Goal: Task Accomplishment & Management: Use online tool/utility

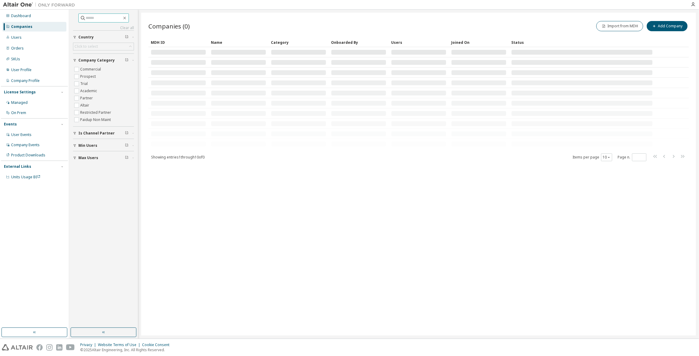
click at [105, 19] on input "text" at bounding box center [104, 18] width 36 height 6
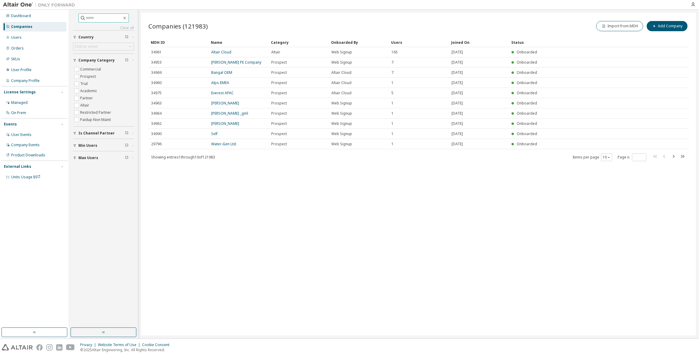
click at [101, 14] on span at bounding box center [103, 18] width 50 height 9
click at [101, 18] on input "text" at bounding box center [104, 18] width 36 height 6
type input "*****"
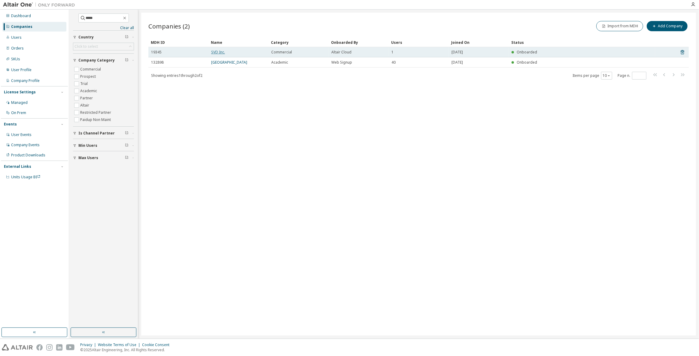
click at [222, 53] on link "SVD Inc." at bounding box center [218, 52] width 14 height 5
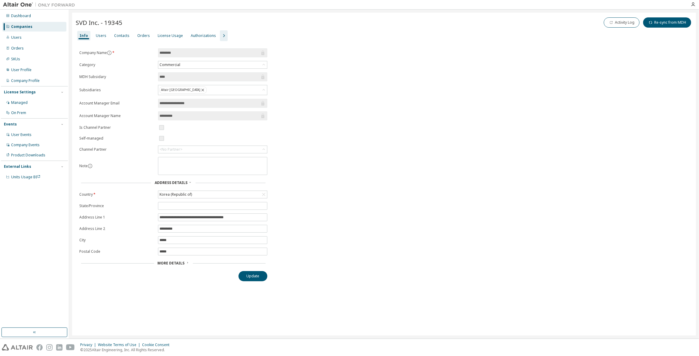
click at [573, 231] on div "**********" at bounding box center [384, 164] width 617 height 233
click at [173, 36] on div "License Usage" at bounding box center [170, 35] width 25 height 5
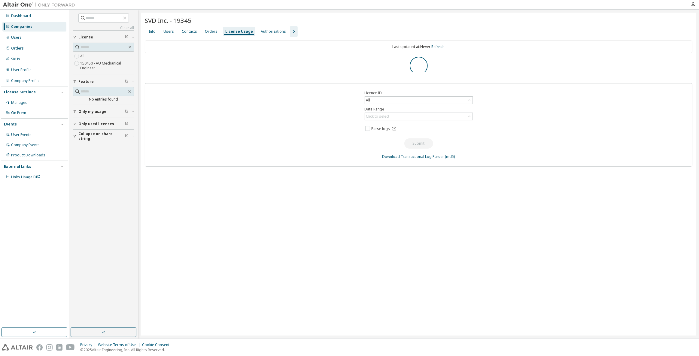
click at [290, 32] on icon "button" at bounding box center [293, 31] width 7 height 7
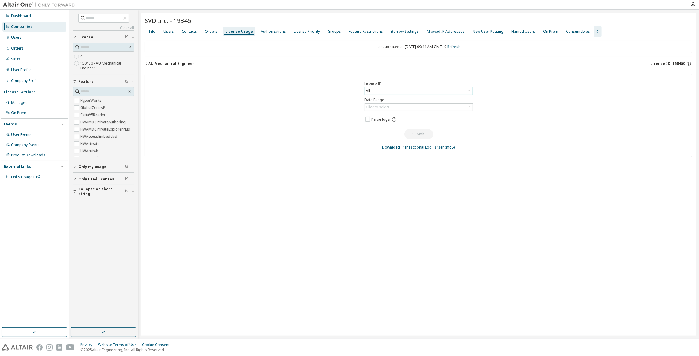
click at [384, 90] on div "All" at bounding box center [419, 90] width 108 height 7
click at [328, 31] on div "Groups" at bounding box center [334, 31] width 13 height 5
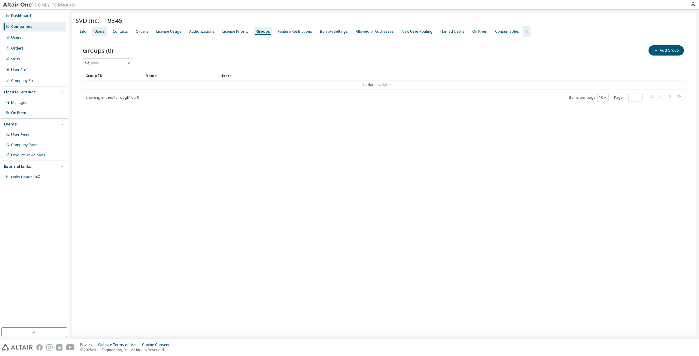
click at [99, 29] on div "Users" at bounding box center [99, 32] width 15 height 10
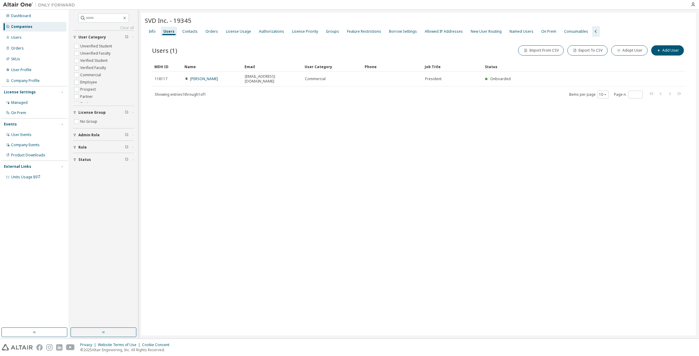
click at [218, 140] on div "SVD Inc. - 19345 Clear Load Save Save As Field Operator Value Select filter Sel…" at bounding box center [418, 174] width 555 height 323
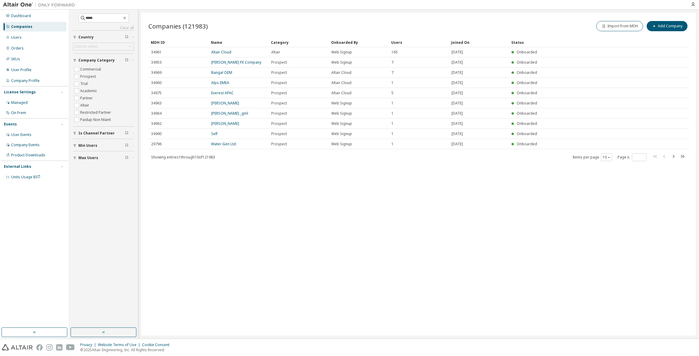
type input "*****"
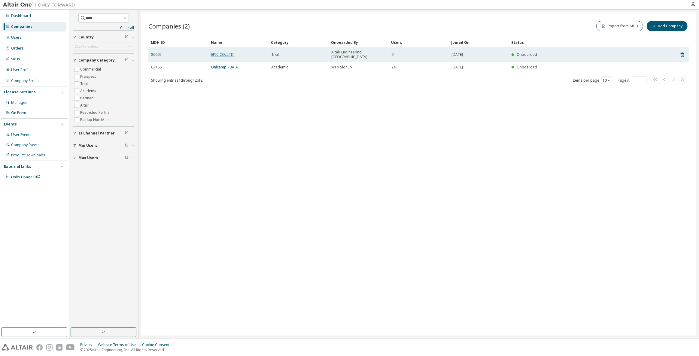
click at [223, 52] on link "EPIC CO.,LTD." at bounding box center [222, 54] width 23 height 5
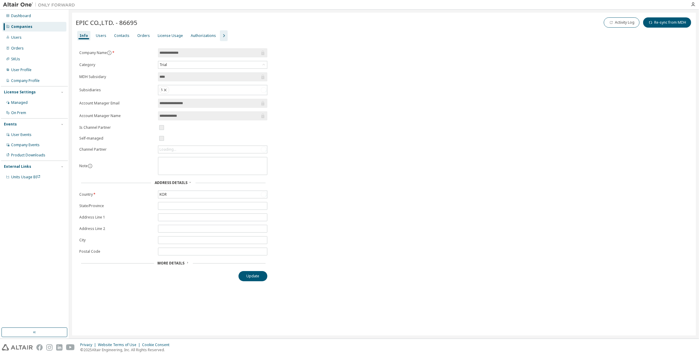
click at [225, 28] on div "EPIC CO.,LTD. - 86695 Activity Log Re-sync from MDH" at bounding box center [384, 22] width 617 height 13
click at [224, 33] on div "Info Users Contacts Orders License Usage Authorizations" at bounding box center [384, 35] width 617 height 11
click at [223, 36] on div "Info Users Contacts Orders License Usage Authorizations" at bounding box center [384, 35] width 617 height 11
click at [221, 35] on icon "button" at bounding box center [223, 35] width 7 height 7
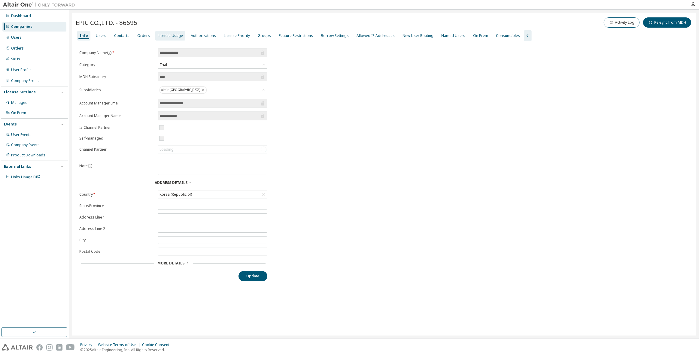
click at [173, 35] on div "License Usage" at bounding box center [170, 35] width 25 height 5
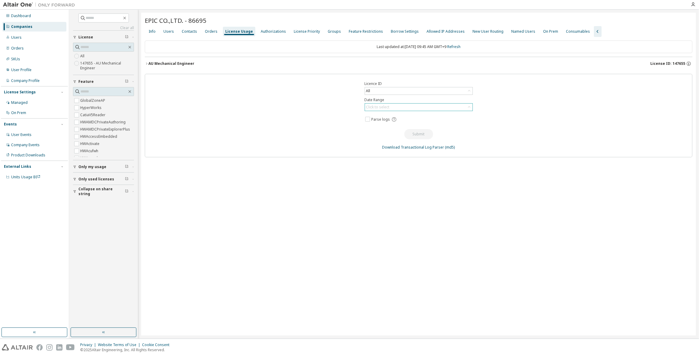
click at [422, 107] on div "Click to select" at bounding box center [419, 107] width 108 height 7
click at [416, 93] on div "All" at bounding box center [419, 90] width 108 height 7
click at [411, 113] on li "147655 - AU Mechanical Engineer" at bounding box center [418, 115] width 107 height 8
click at [412, 104] on div "Click to select" at bounding box center [419, 107] width 108 height 7
click at [395, 137] on li "Custom Date Range" at bounding box center [418, 139] width 107 height 8
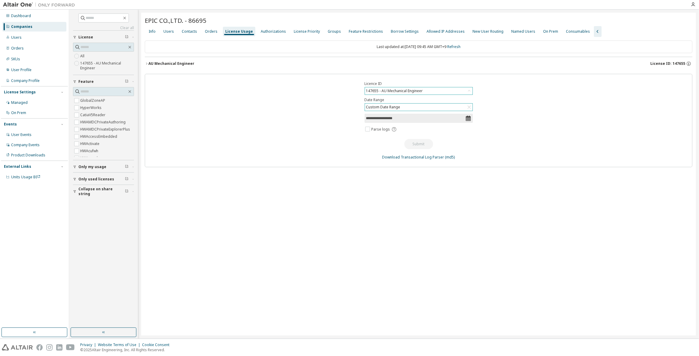
click at [467, 118] on icon at bounding box center [468, 118] width 5 height 5
click at [431, 109] on div "Custom Date Range" at bounding box center [419, 107] width 108 height 7
click at [420, 138] on li "Custom Date Range" at bounding box center [418, 139] width 107 height 8
click at [425, 126] on span "Parse logs" at bounding box center [418, 130] width 108 height 8
click at [431, 122] on div "**********" at bounding box center [419, 120] width 548 height 93
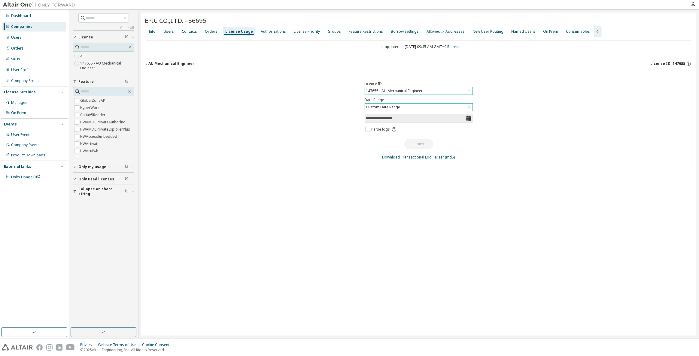
click at [444, 119] on input "**********" at bounding box center [415, 118] width 99 height 6
select select "*"
drag, startPoint x: 463, startPoint y: 119, endPoint x: 403, endPoint y: 151, distance: 67.9
click at [405, 148] on body "Dashboard Companies Users Orders SKUs User Profile Company Profile License Sett…" at bounding box center [349, 178] width 699 height 356
click at [470, 116] on icon at bounding box center [468, 118] width 5 height 5
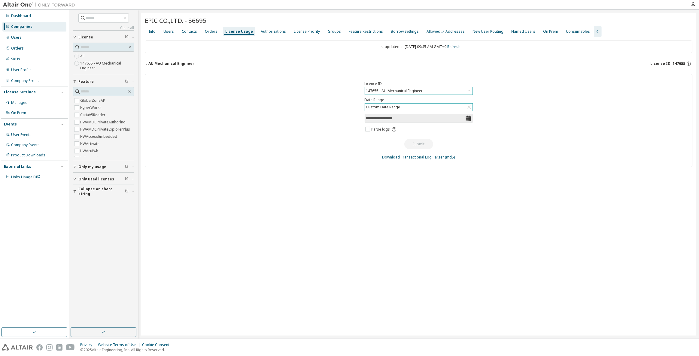
click at [461, 116] on input "**********" at bounding box center [415, 118] width 99 height 6
click at [372, 147] on icon "button" at bounding box center [371, 148] width 3 height 2
select select "*"
click at [446, 173] on span "1" at bounding box center [443, 172] width 14 height 8
type input "*"
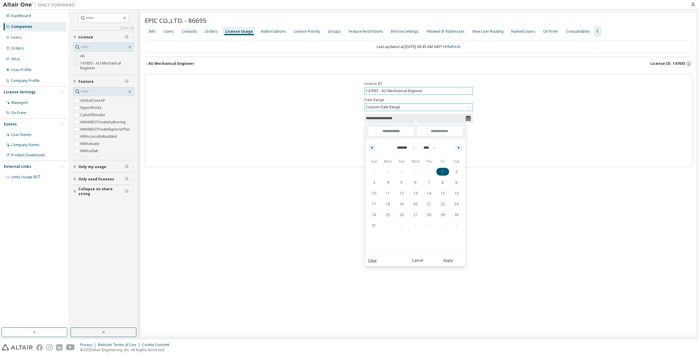
type input "*"
type input "**********"
click at [460, 148] on icon "button" at bounding box center [459, 148] width 3 height 2
select select "*"
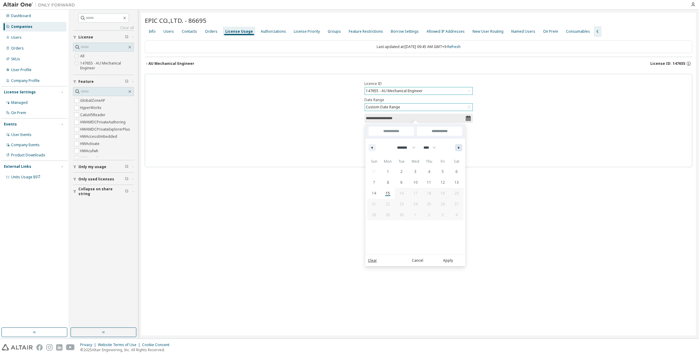
click at [459, 149] on button "button" at bounding box center [458, 147] width 7 height 7
click at [388, 195] on span "15" at bounding box center [388, 193] width 4 height 11
type input "**"
type input "**********"
select select "*"
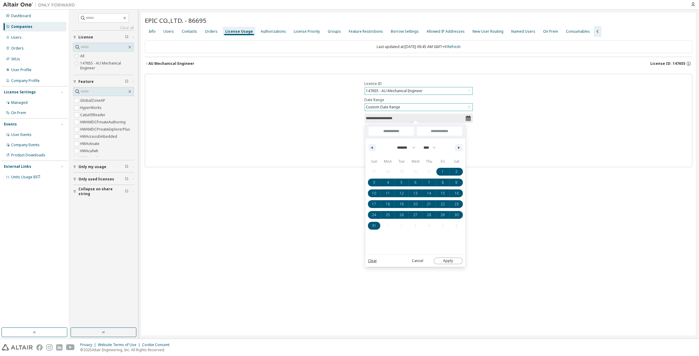
click at [446, 260] on button "Apply" at bounding box center [448, 261] width 29 height 7
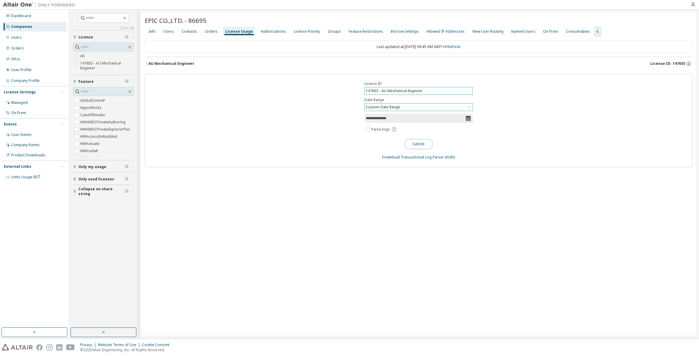
click at [425, 140] on button "Submit" at bounding box center [419, 144] width 29 height 10
click at [20, 27] on div "Companies" at bounding box center [21, 26] width 21 height 5
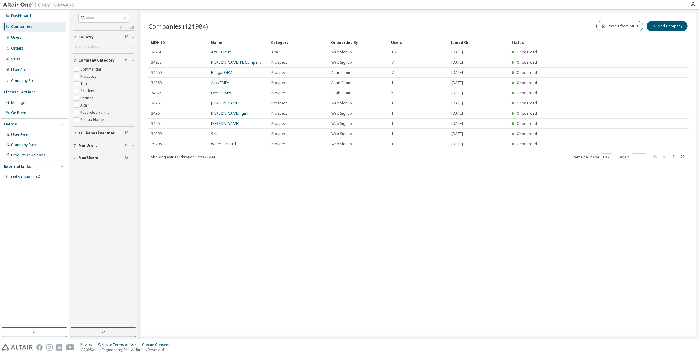
click at [224, 251] on div "Companies (121984) Import from MDH Add Company Clear Load Save Save As Field Op…" at bounding box center [418, 174] width 555 height 323
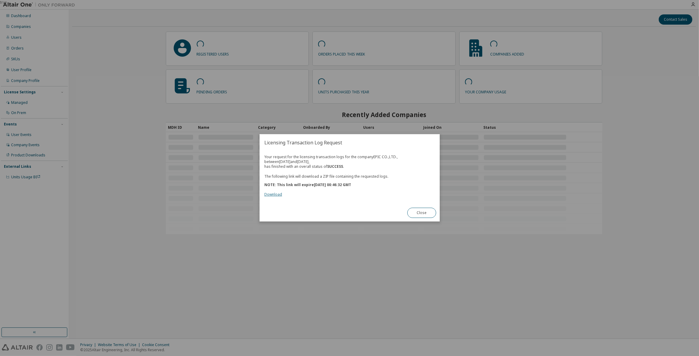
click at [274, 196] on link "Download" at bounding box center [273, 194] width 18 height 5
